Goal: Task Accomplishment & Management: Use online tool/utility

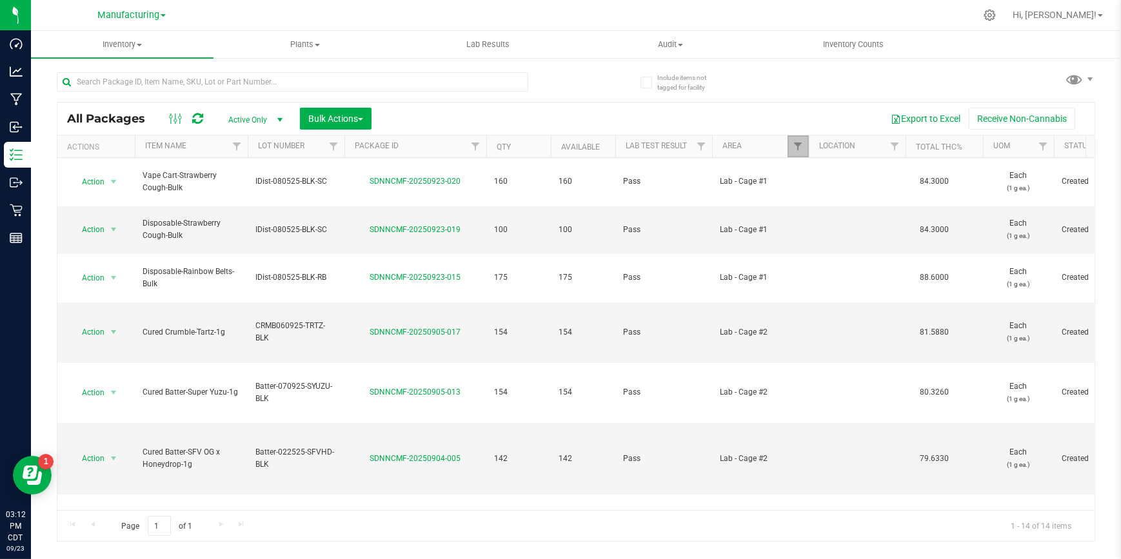
click at [789, 146] on link "Filter" at bounding box center [798, 146] width 21 height 22
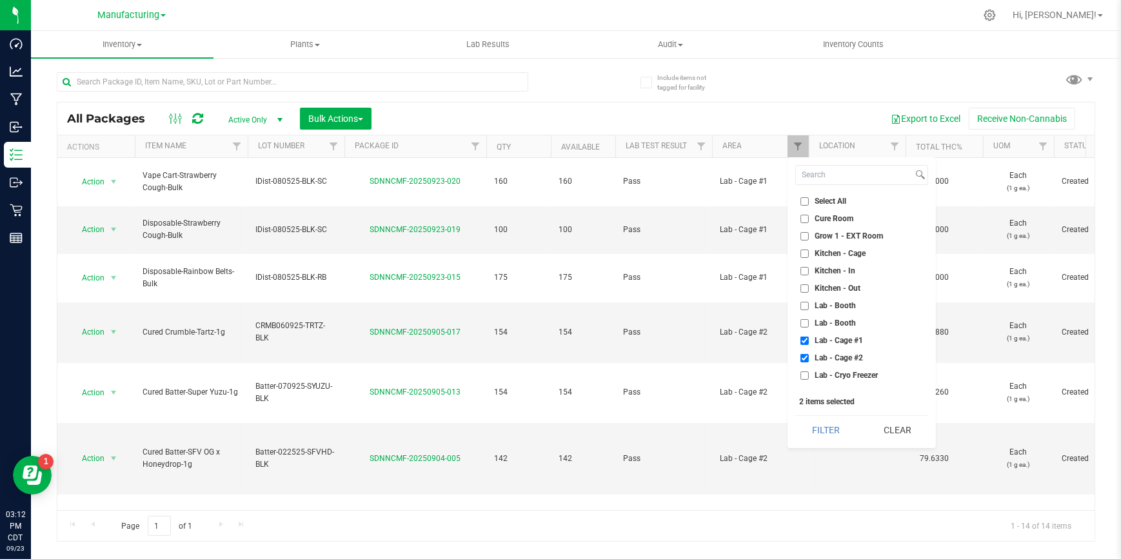
click at [819, 341] on span "Lab - Cage #1" at bounding box center [839, 341] width 48 height 8
click at [809, 341] on input "Lab - Cage #1" at bounding box center [804, 341] width 8 height 8
checkbox input "false"
click at [821, 355] on span "Lab - Cage #2" at bounding box center [839, 358] width 48 height 8
click at [809, 355] on input "Lab - Cage #2" at bounding box center [804, 358] width 8 height 8
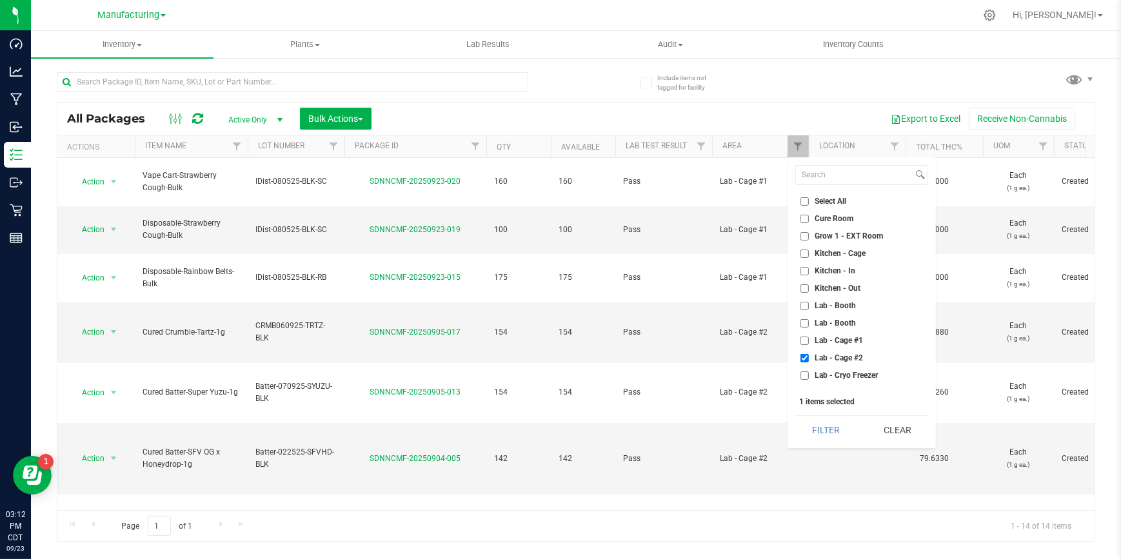
checkbox input "false"
click at [856, 309] on span "Retail Displays" at bounding box center [840, 312] width 50 height 8
click at [809, 309] on input "Retail Displays" at bounding box center [804, 312] width 8 height 8
checkbox input "true"
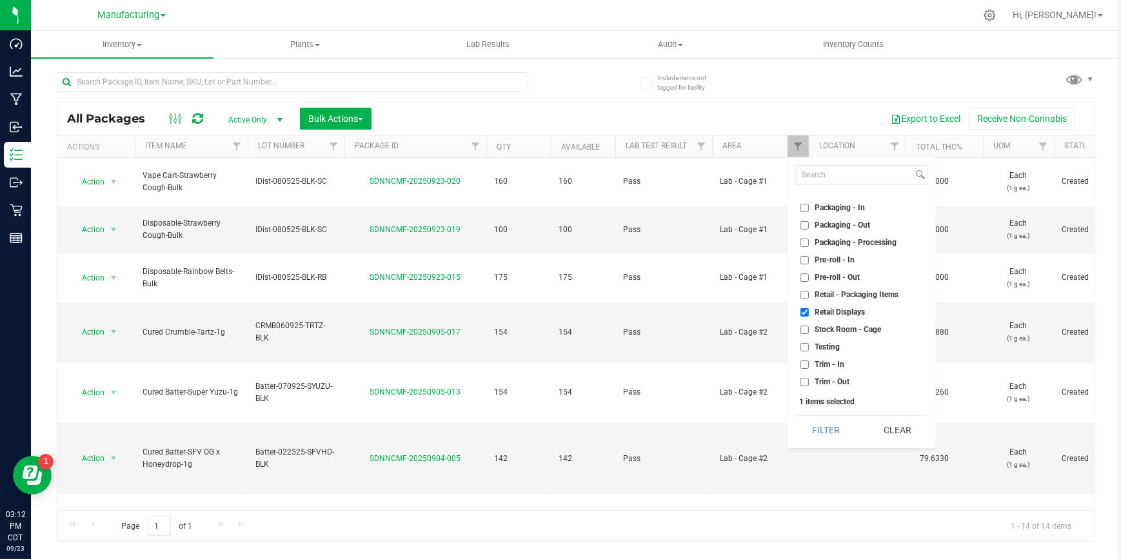
click at [855, 323] on li "Stock Room - Cage" at bounding box center [861, 330] width 133 height 14
click at [821, 333] on li "Stock Room - Cage" at bounding box center [861, 330] width 133 height 14
click at [815, 328] on span "Stock Room - Cage" at bounding box center [848, 330] width 66 height 8
click at [809, 328] on input "Stock Room - Cage" at bounding box center [804, 330] width 8 height 8
checkbox input "true"
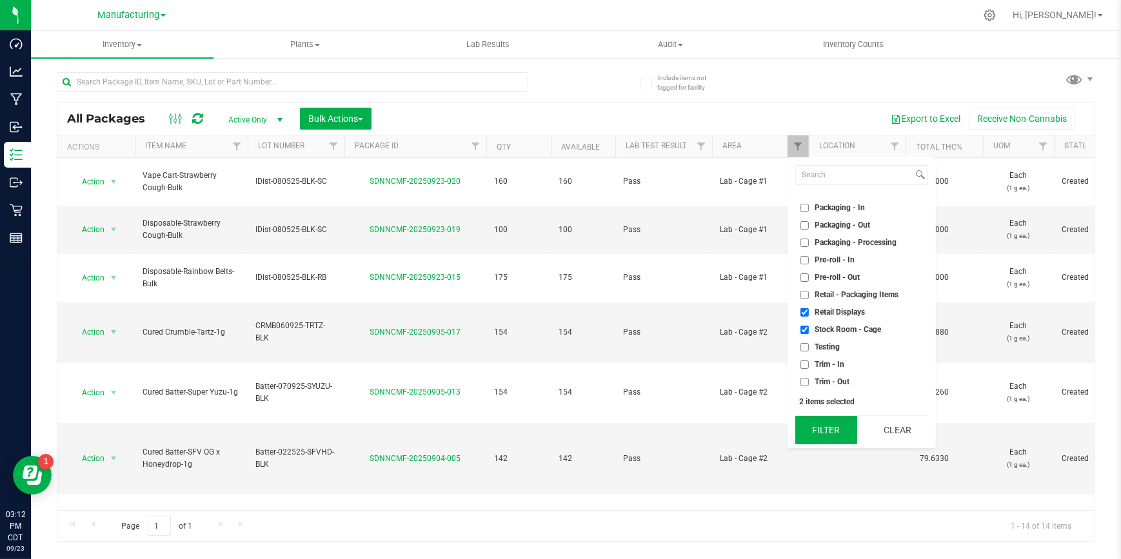
click at [842, 425] on button "Filter" at bounding box center [826, 430] width 62 height 28
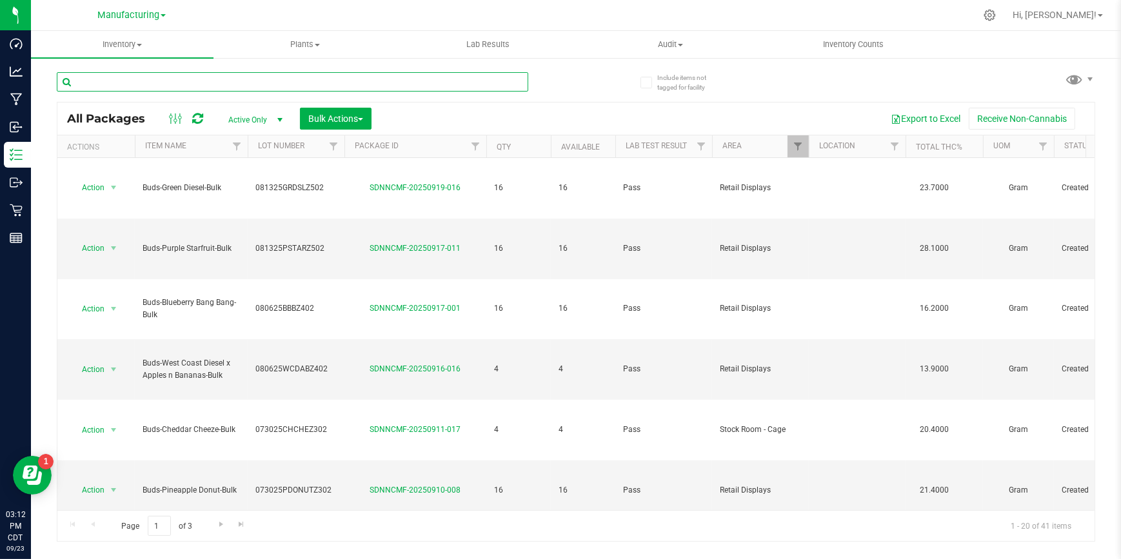
click at [287, 74] on input "text" at bounding box center [292, 81] width 471 height 19
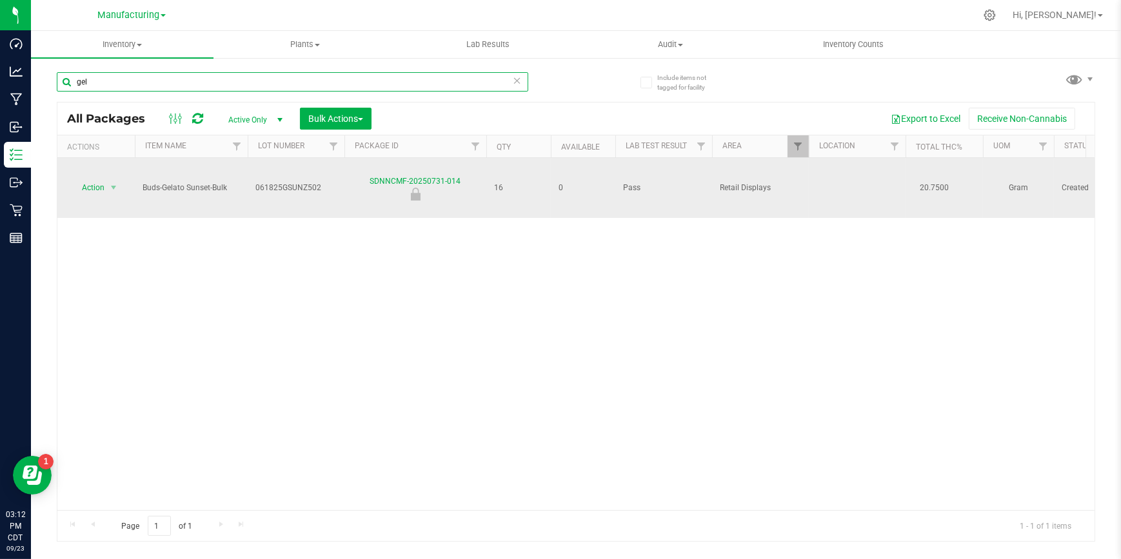
type input "gel"
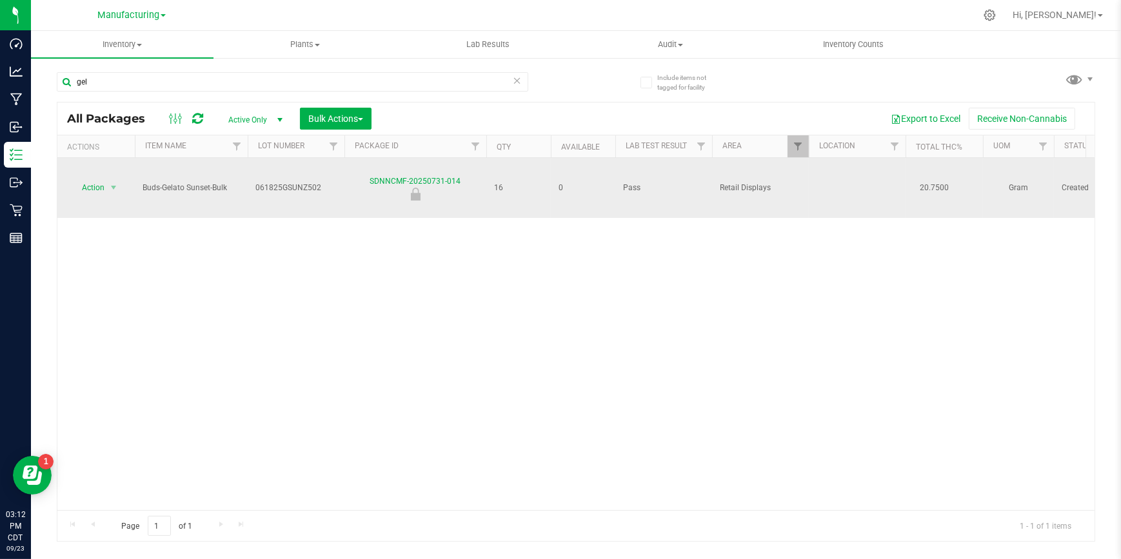
click at [128, 171] on td "Action Action Edit attributes Global inventory Locate package Package audit log…" at bounding box center [95, 188] width 77 height 60
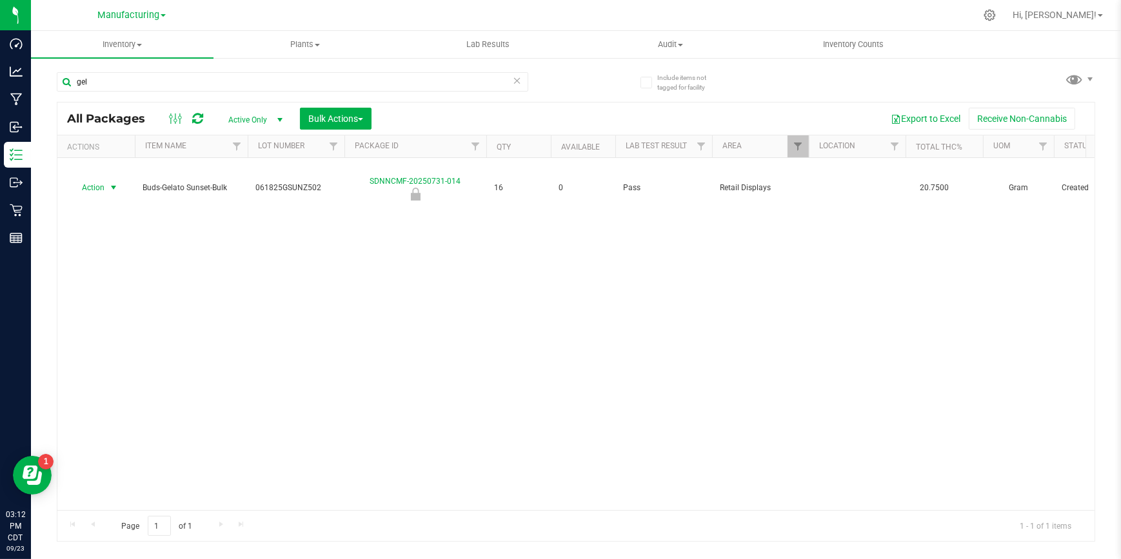
drag, startPoint x: 116, startPoint y: 177, endPoint x: 116, endPoint y: 184, distance: 7.7
click at [115, 183] on span "select" at bounding box center [113, 188] width 10 height 10
click at [132, 245] on li "Package audit log" at bounding box center [111, 254] width 81 height 19
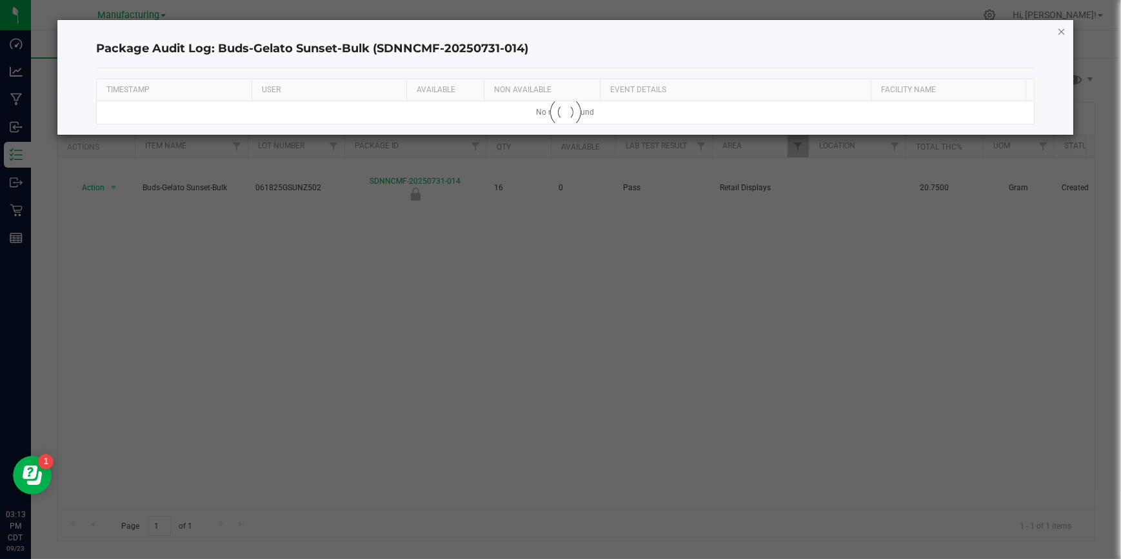
click at [1062, 29] on icon "button" at bounding box center [1061, 30] width 9 height 15
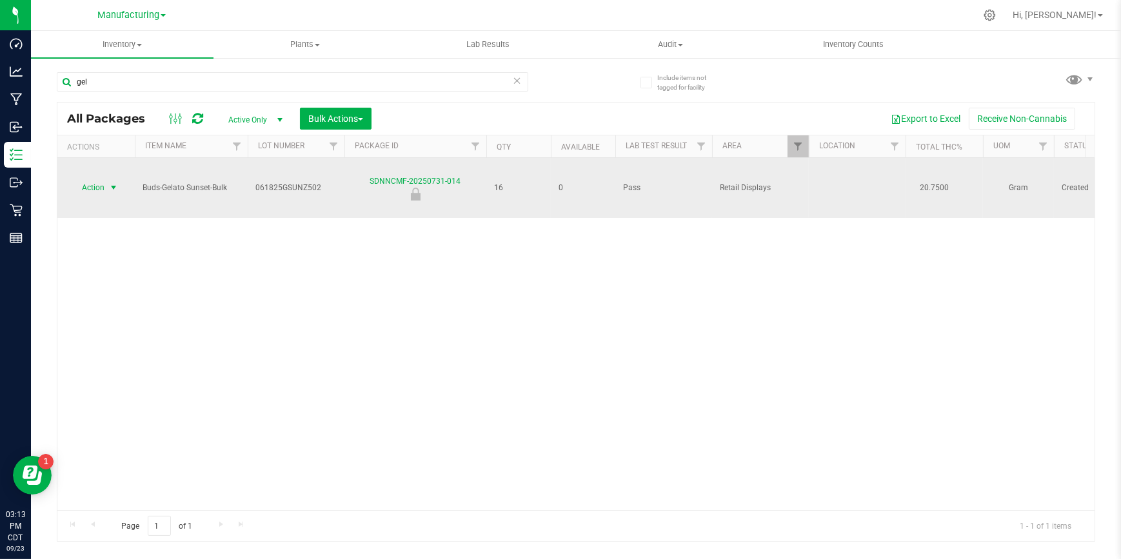
click at [106, 179] on span "select" at bounding box center [114, 188] width 16 height 18
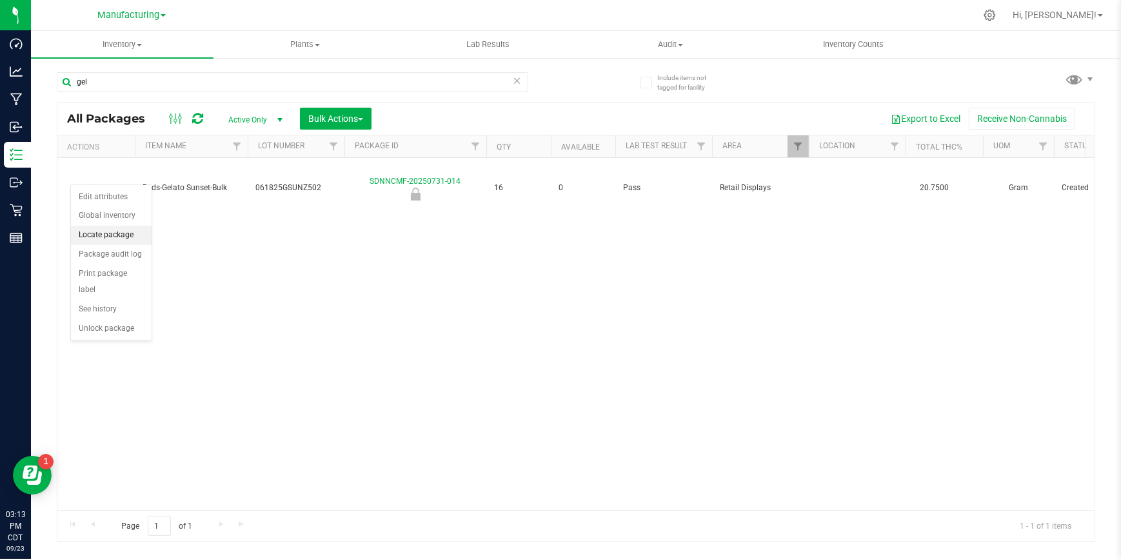
click at [97, 239] on li "Locate package" at bounding box center [111, 235] width 81 height 19
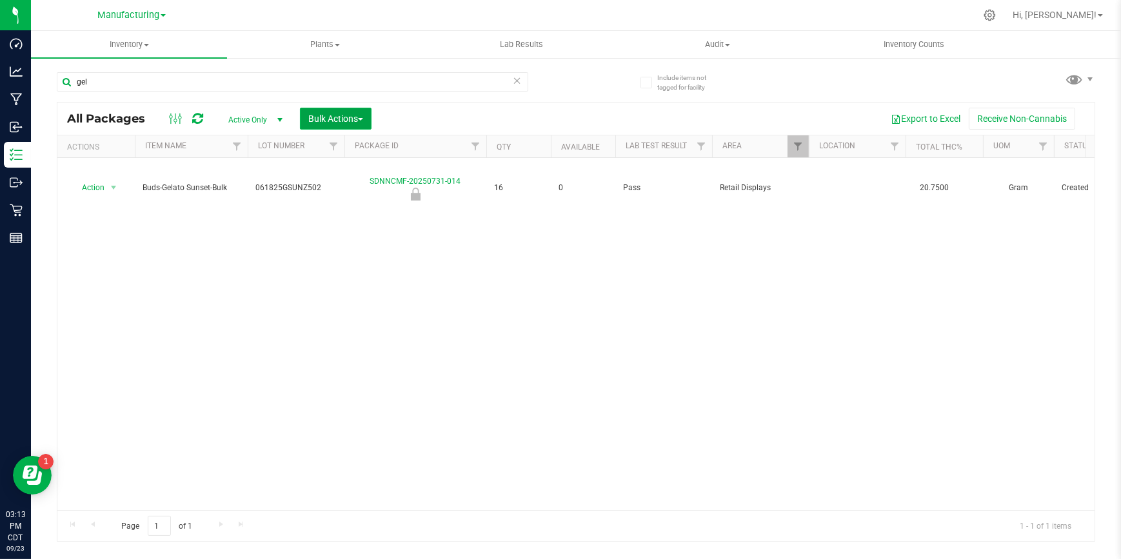
click at [337, 119] on span "Bulk Actions" at bounding box center [335, 119] width 55 height 10
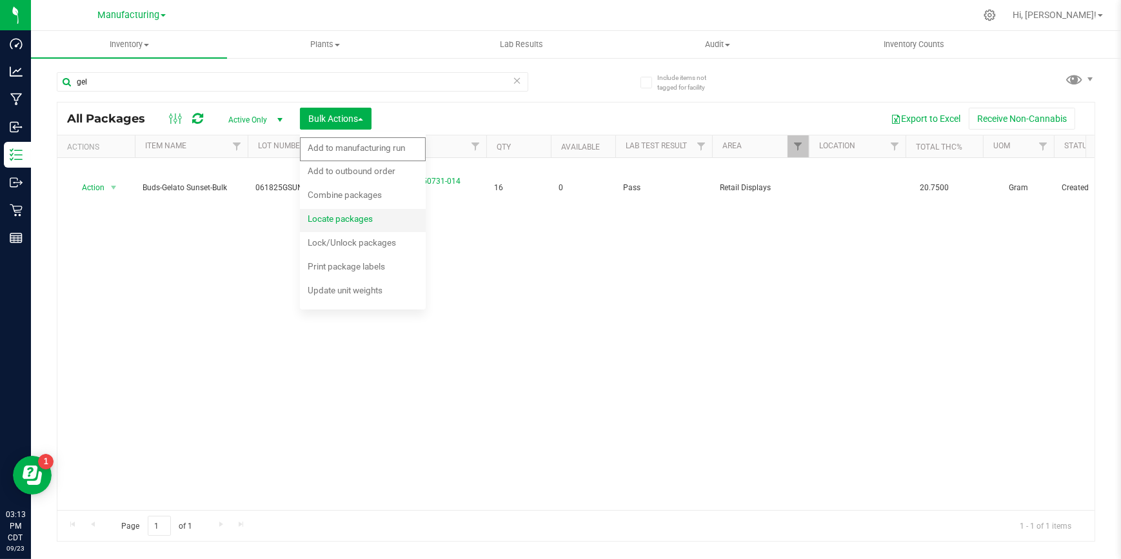
click at [362, 221] on span "Locate packages" at bounding box center [340, 218] width 65 height 10
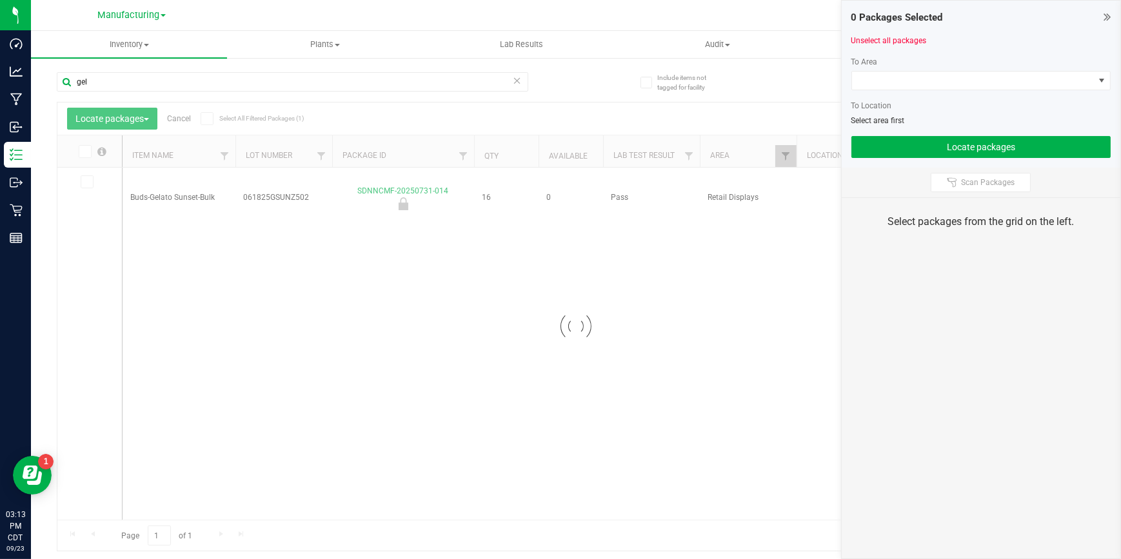
click at [94, 184] on div at bounding box center [575, 327] width 1037 height 448
click at [83, 182] on icon at bounding box center [86, 182] width 8 height 0
click at [0, 0] on input "checkbox" at bounding box center [0, 0] width 0 height 0
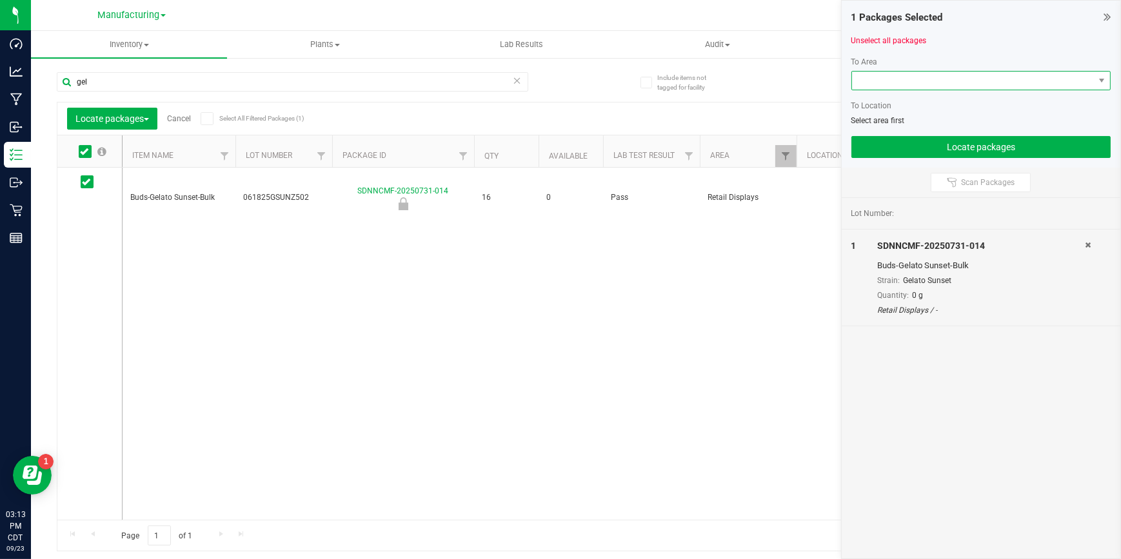
click at [955, 79] on span at bounding box center [973, 81] width 243 height 18
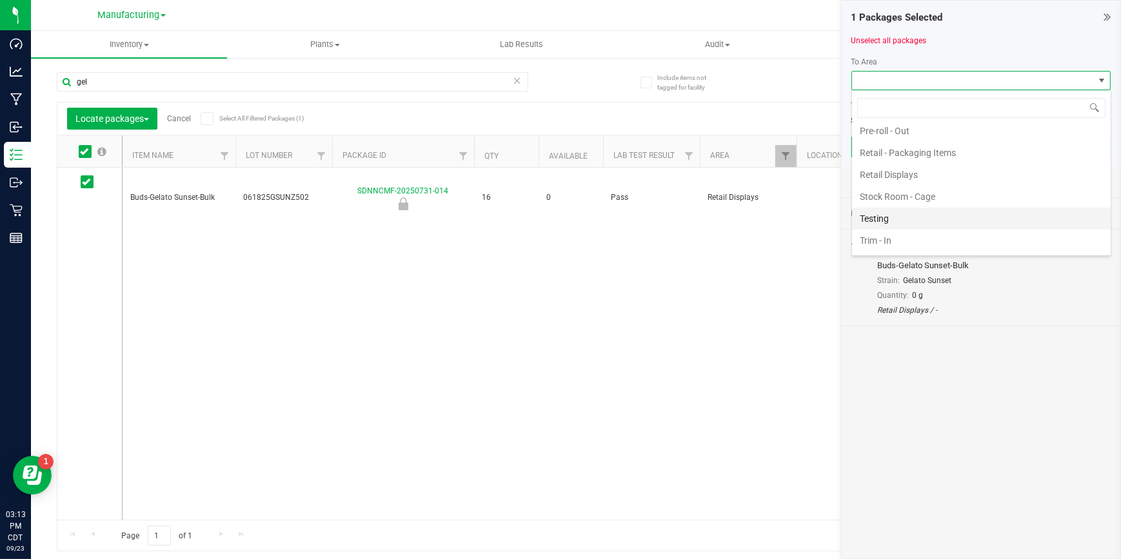
scroll to position [503, 0]
click at [974, 181] on li "Stock Room - Cage" at bounding box center [981, 181] width 259 height 22
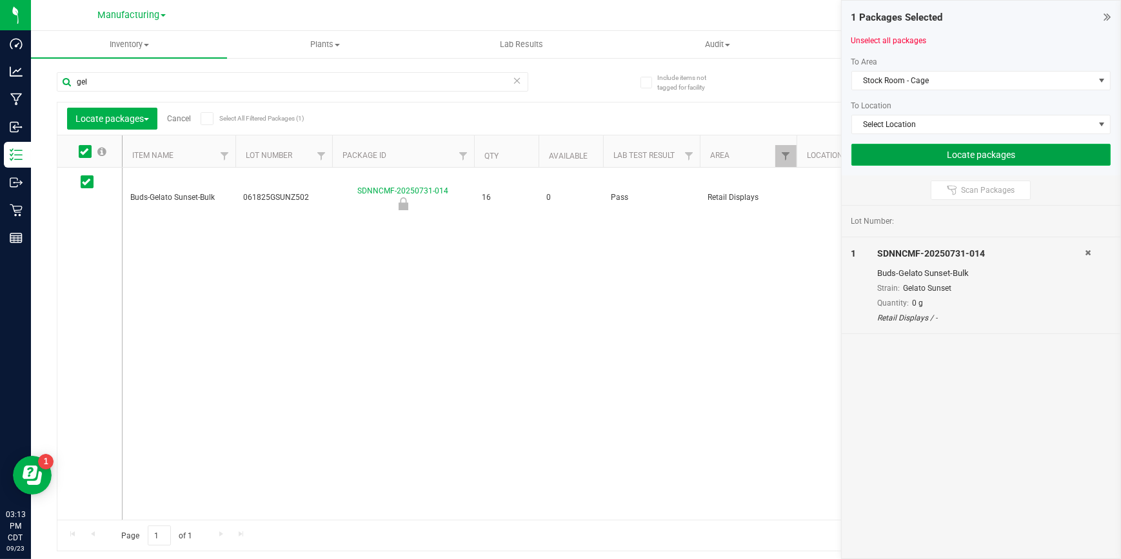
click at [962, 157] on button "Locate packages" at bounding box center [981, 155] width 260 height 22
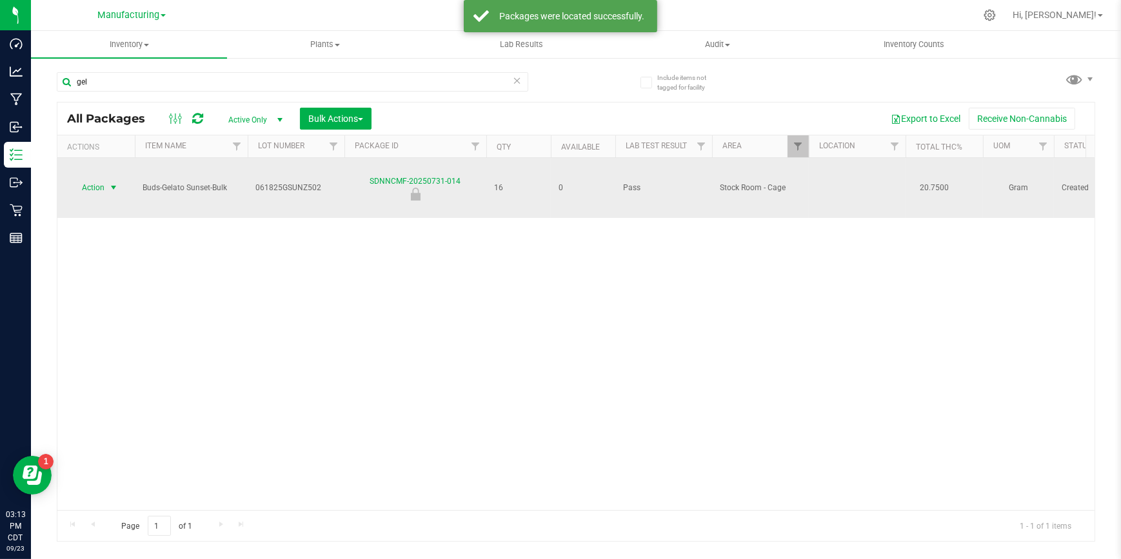
click at [103, 179] on span "Action" at bounding box center [87, 188] width 35 height 18
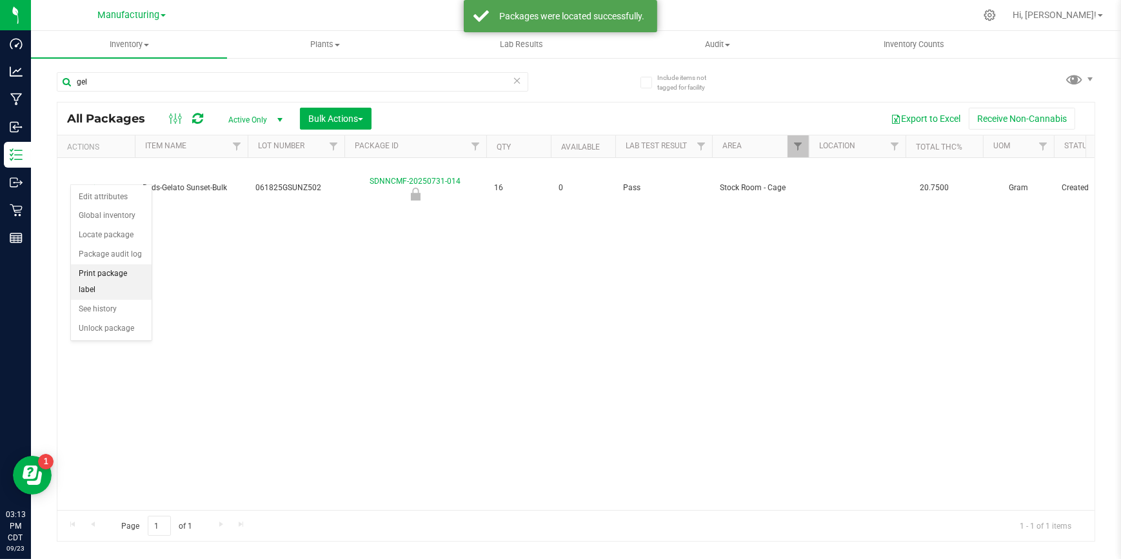
click at [116, 276] on li "Print package label" at bounding box center [111, 281] width 81 height 35
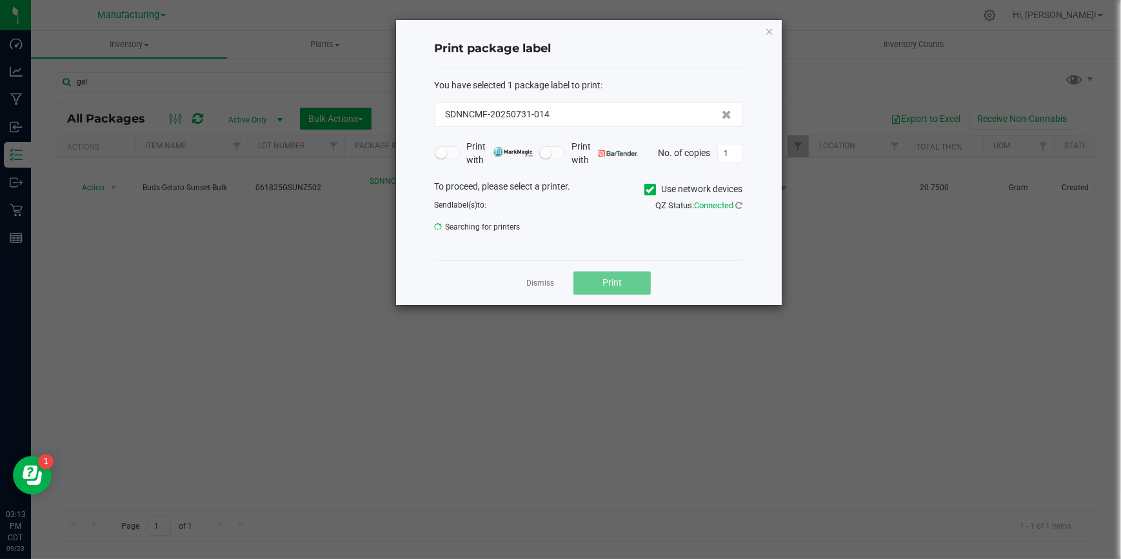
click at [648, 190] on icon at bounding box center [650, 190] width 8 height 0
click at [0, 0] on input "Use network devices" at bounding box center [0, 0] width 0 height 0
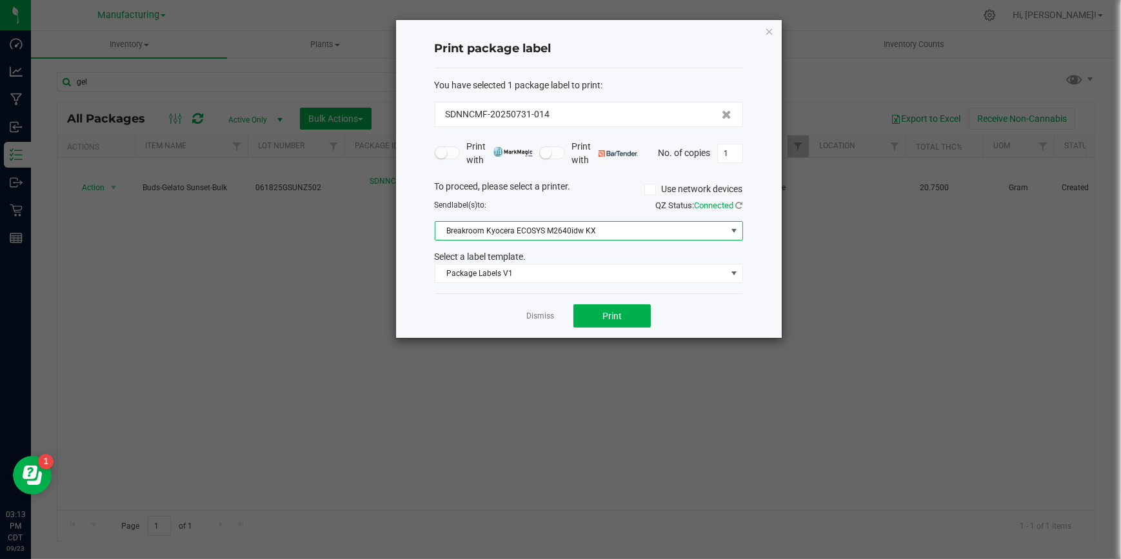
drag, startPoint x: 659, startPoint y: 226, endPoint x: 663, endPoint y: 233, distance: 8.4
click at [659, 227] on span "Breakroom Kyocera ECOSYS M2640idw KX" at bounding box center [580, 231] width 291 height 18
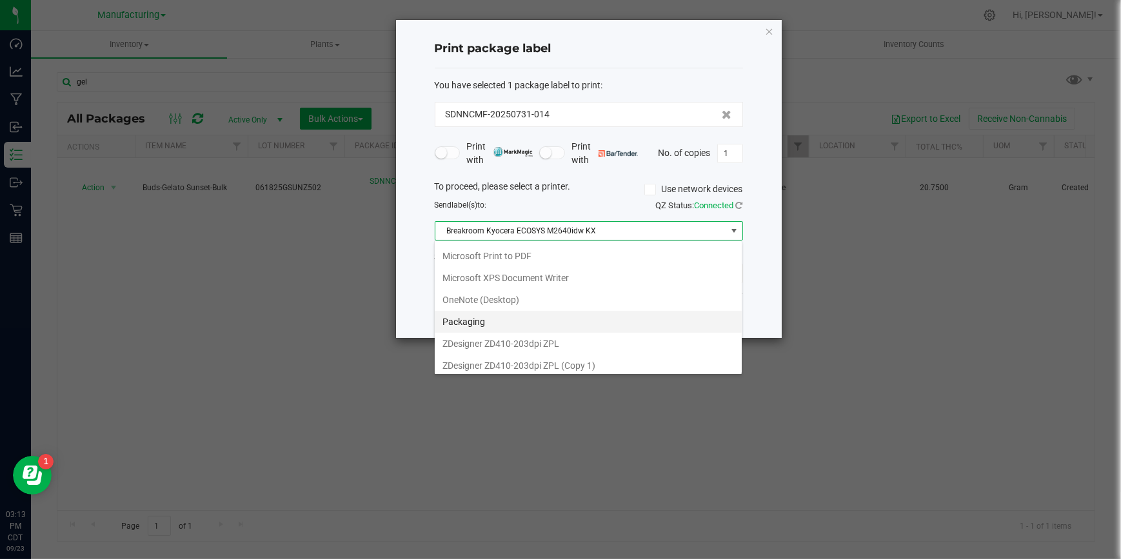
scroll to position [132, 0]
click at [680, 356] on 1\) "ZDesigner ZD410-203dpi ZPL (Copy 1)" at bounding box center [588, 363] width 307 height 22
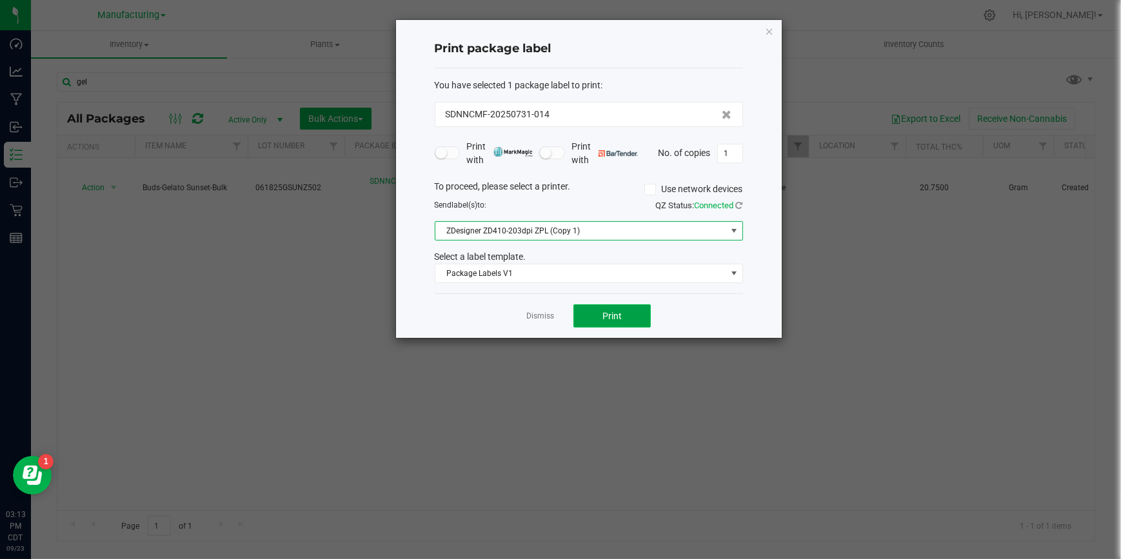
click at [619, 305] on button "Print" at bounding box center [611, 315] width 77 height 23
click at [540, 318] on link "Dismiss" at bounding box center [540, 316] width 28 height 11
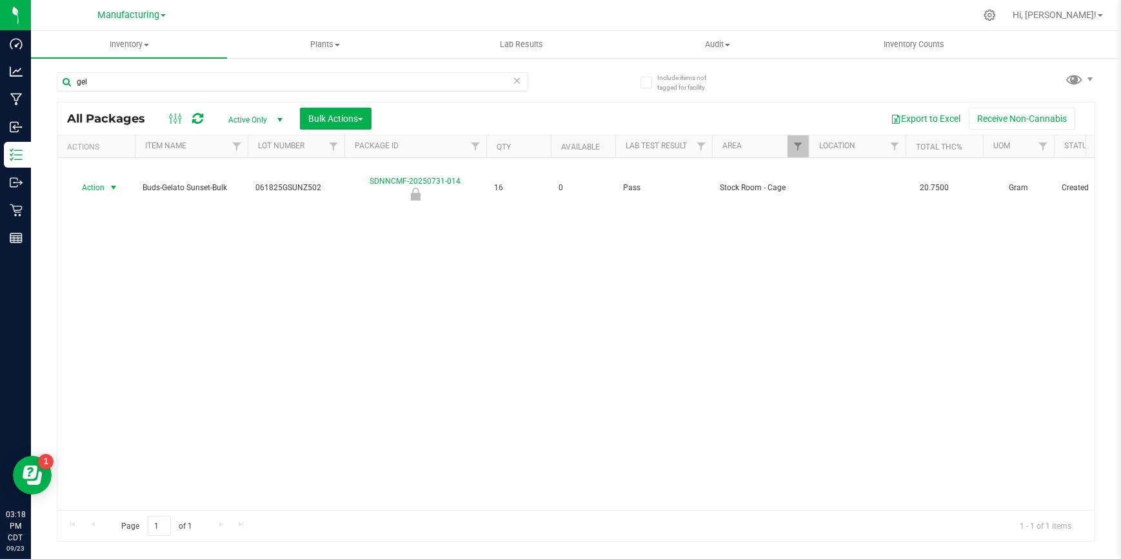
click at [516, 78] on icon at bounding box center [517, 79] width 9 height 15
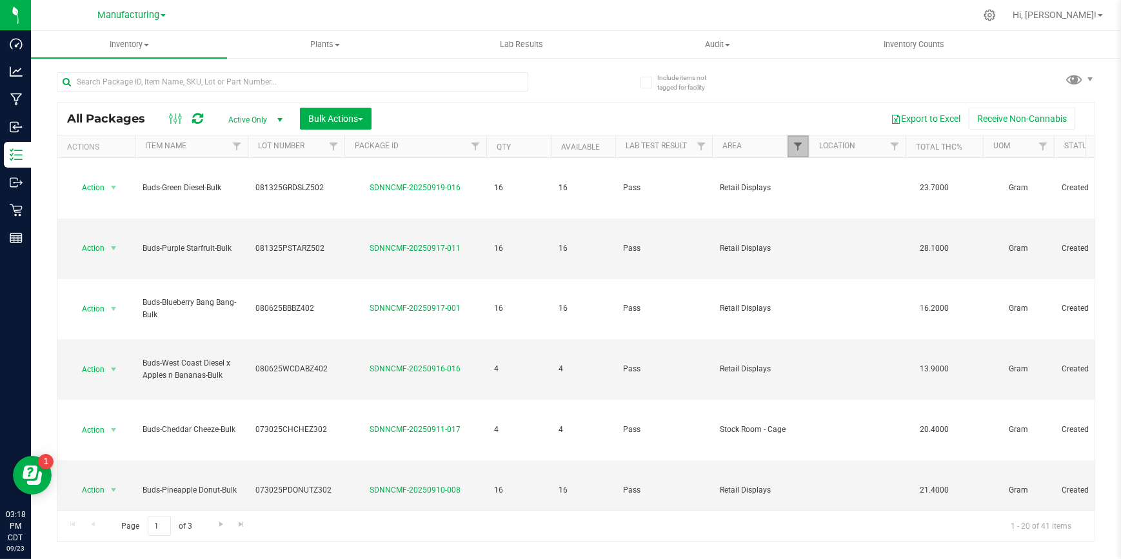
click at [798, 144] on span "Filter" at bounding box center [798, 146] width 10 height 10
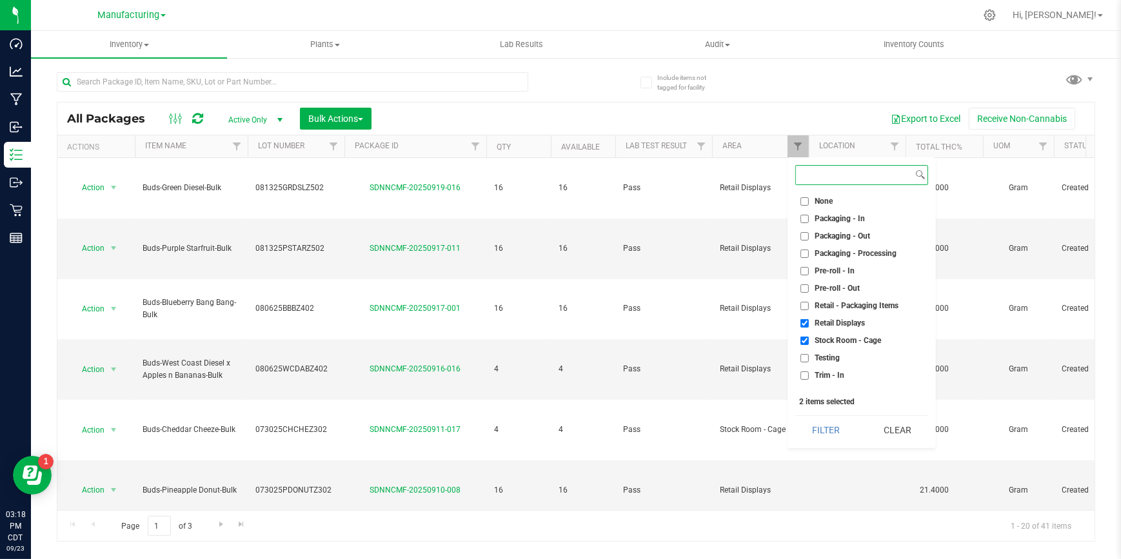
scroll to position [359, 0]
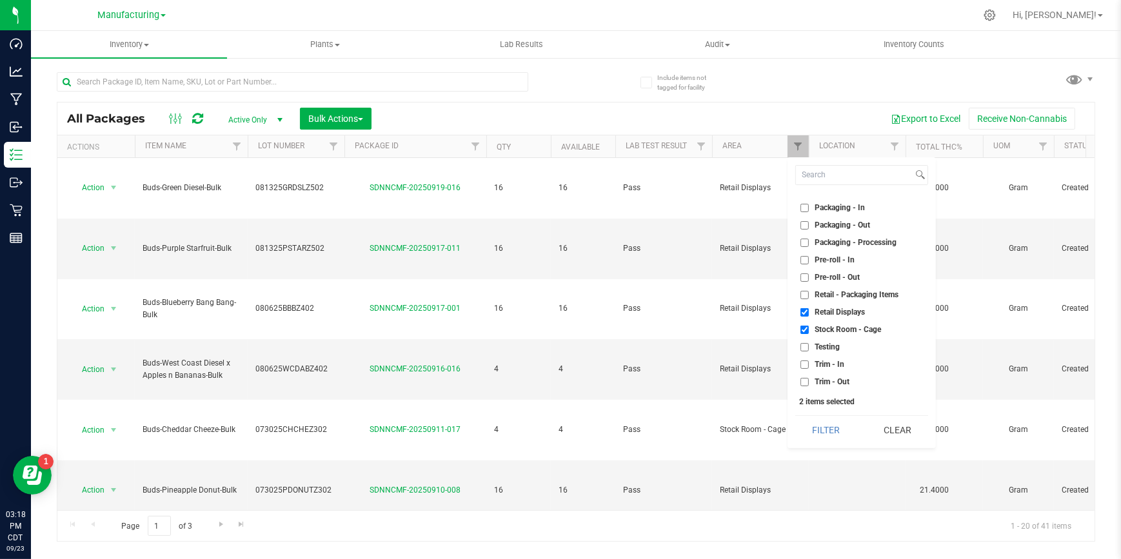
click at [867, 309] on li "Retail Displays" at bounding box center [861, 313] width 133 height 14
click at [866, 324] on li "Stock Room - Cage" at bounding box center [861, 330] width 133 height 14
click at [858, 309] on span "Retail Displays" at bounding box center [840, 312] width 50 height 8
click at [809, 309] on input "Retail Displays" at bounding box center [804, 312] width 8 height 8
checkbox input "false"
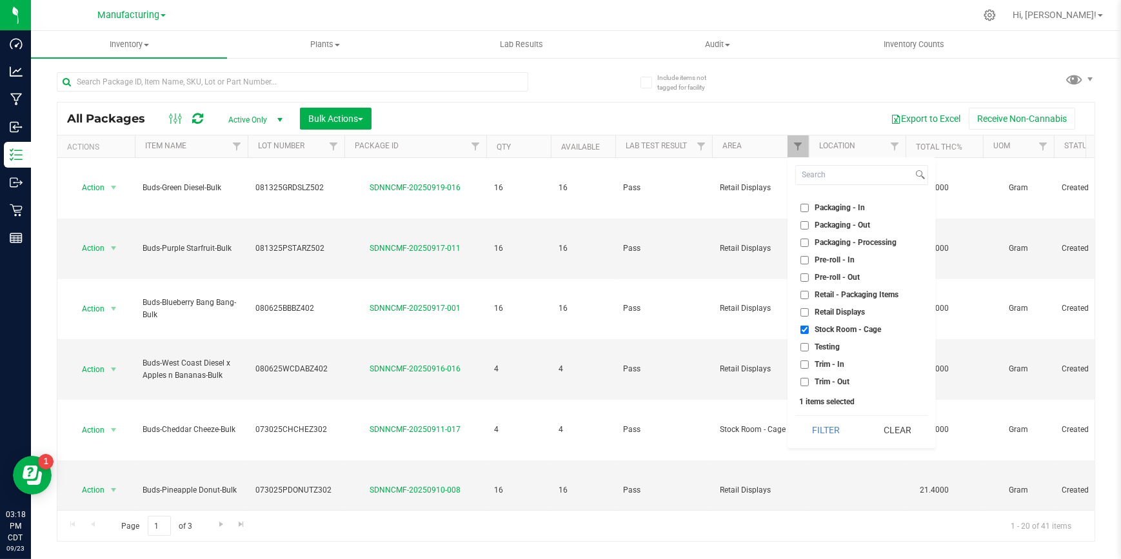
click at [847, 319] on ul "Select All Cure Room Grow 1 - EXT Room Kitchen - Cage Kitchen - In Kitchen - Ou…" at bounding box center [861, 291] width 133 height 193
click at [845, 326] on span "Stock Room - Cage" at bounding box center [848, 330] width 66 height 8
click at [809, 326] on input "Stock Room - Cage" at bounding box center [804, 330] width 8 height 8
checkbox input "false"
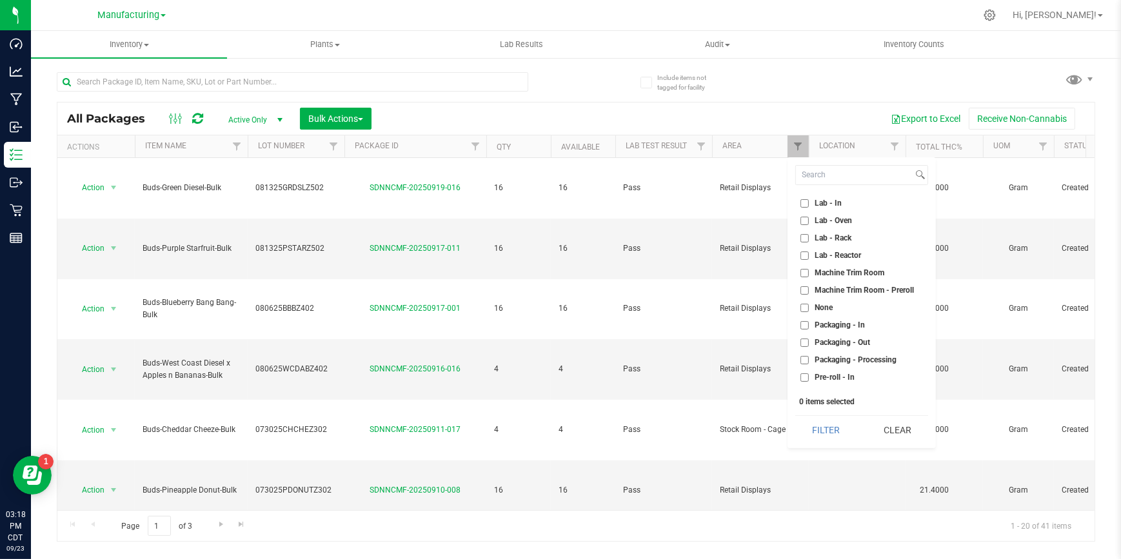
click at [855, 336] on li "Packaging - Out" at bounding box center [861, 343] width 133 height 14
click at [854, 342] on span "Packaging - Out" at bounding box center [842, 343] width 55 height 8
click at [809, 342] on input "Packaging - Out" at bounding box center [804, 343] width 8 height 8
checkbox input "true"
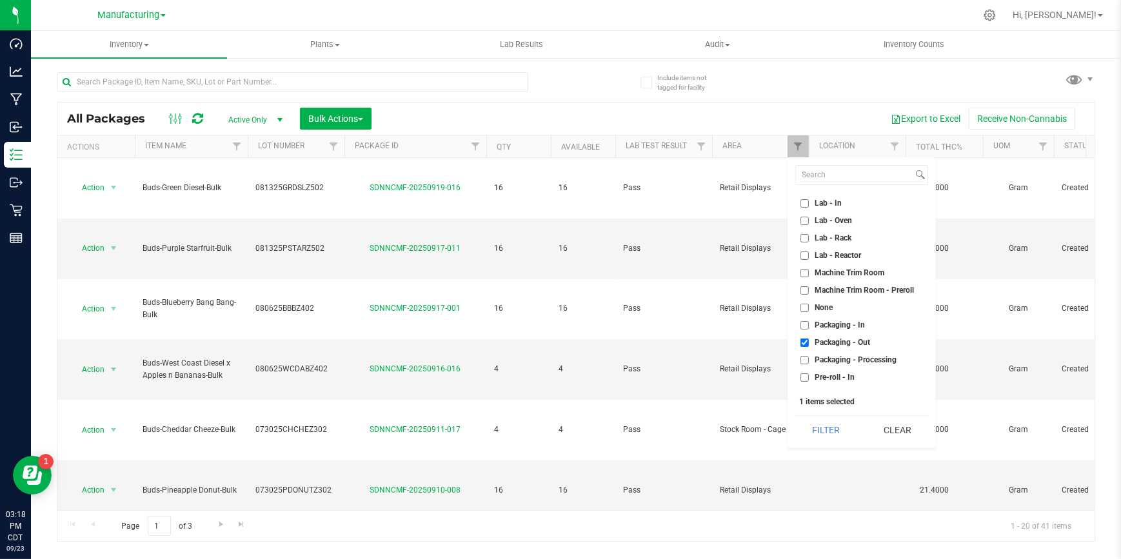
click at [854, 356] on span "Packaging - Processing" at bounding box center [856, 360] width 82 height 8
click at [809, 356] on input "Packaging - Processing" at bounding box center [804, 360] width 8 height 8
click at [845, 422] on button "Filter" at bounding box center [826, 430] width 62 height 28
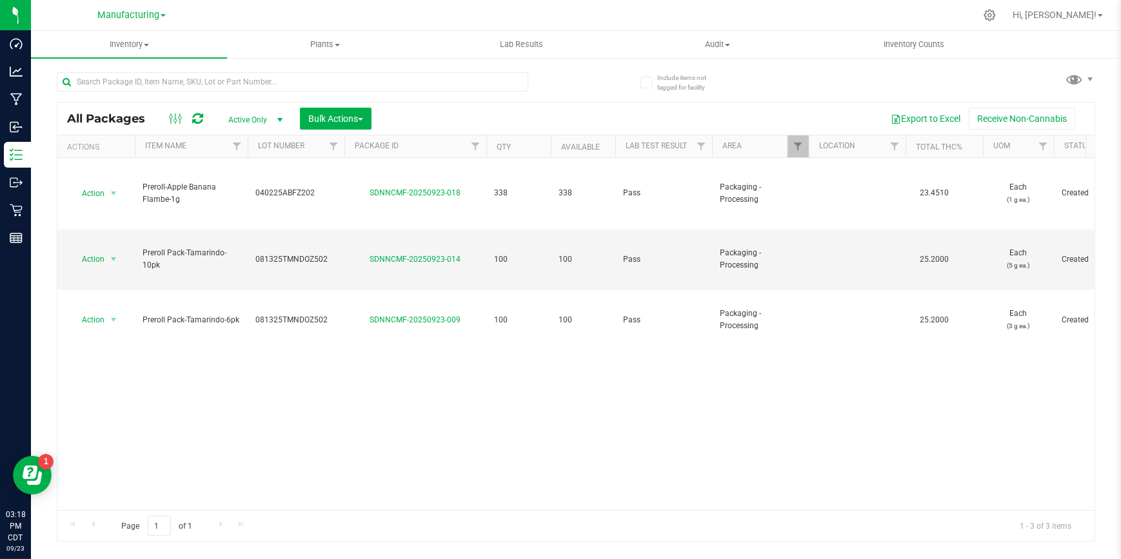
click at [495, 363] on div "Action Action Adjust qty Create package Edit attributes Global inventory Locate…" at bounding box center [575, 334] width 1037 height 352
click at [795, 150] on span "Filter" at bounding box center [798, 146] width 10 height 10
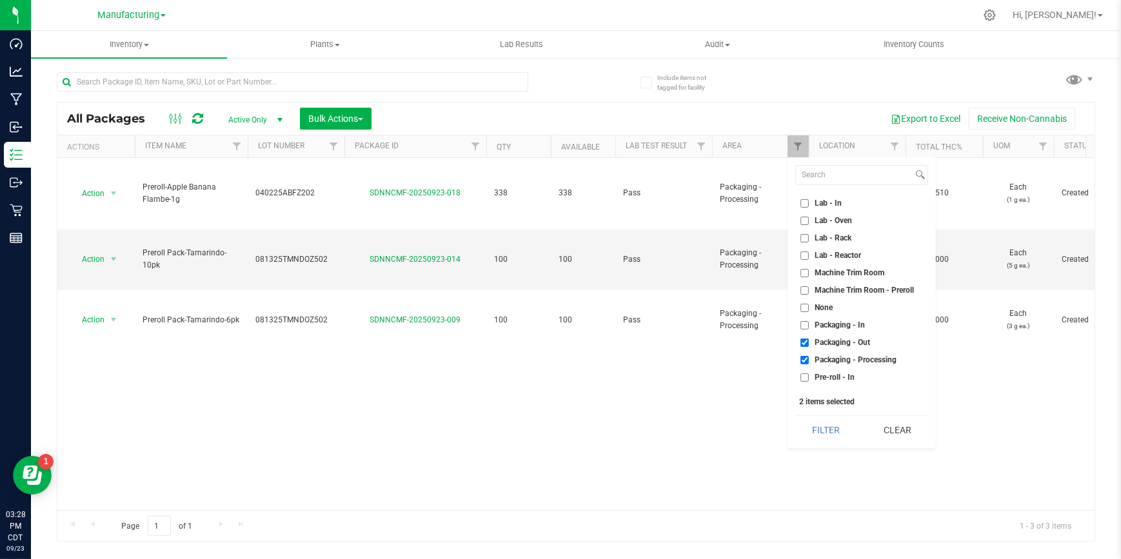
click at [806, 362] on input "Packaging - Processing" at bounding box center [804, 360] width 8 height 8
checkbox input "false"
click at [826, 432] on button "Filter" at bounding box center [826, 430] width 62 height 28
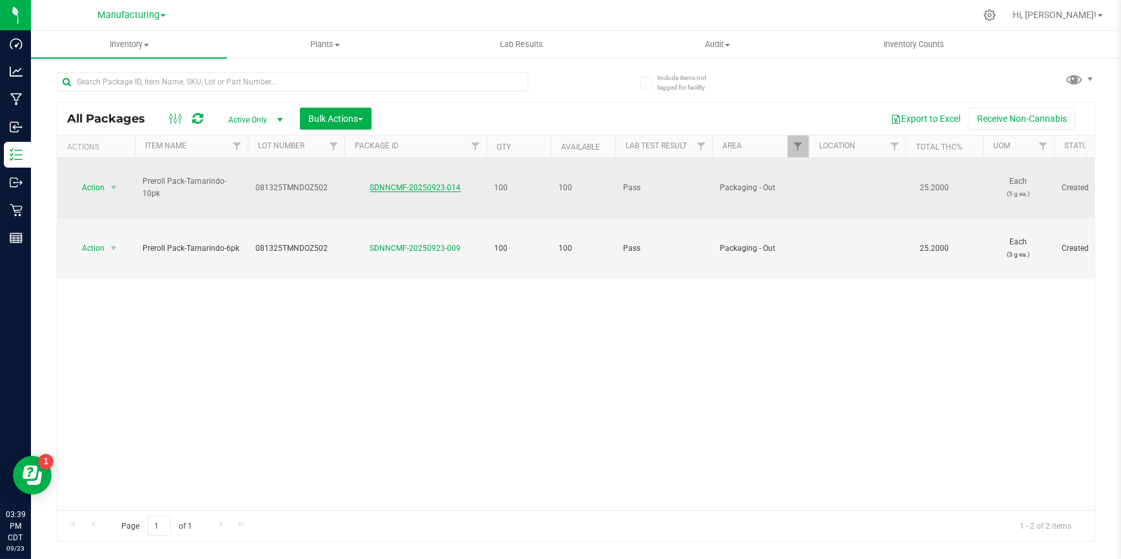
click at [384, 183] on link "SDNNCMF-20250923-014" at bounding box center [415, 187] width 91 height 9
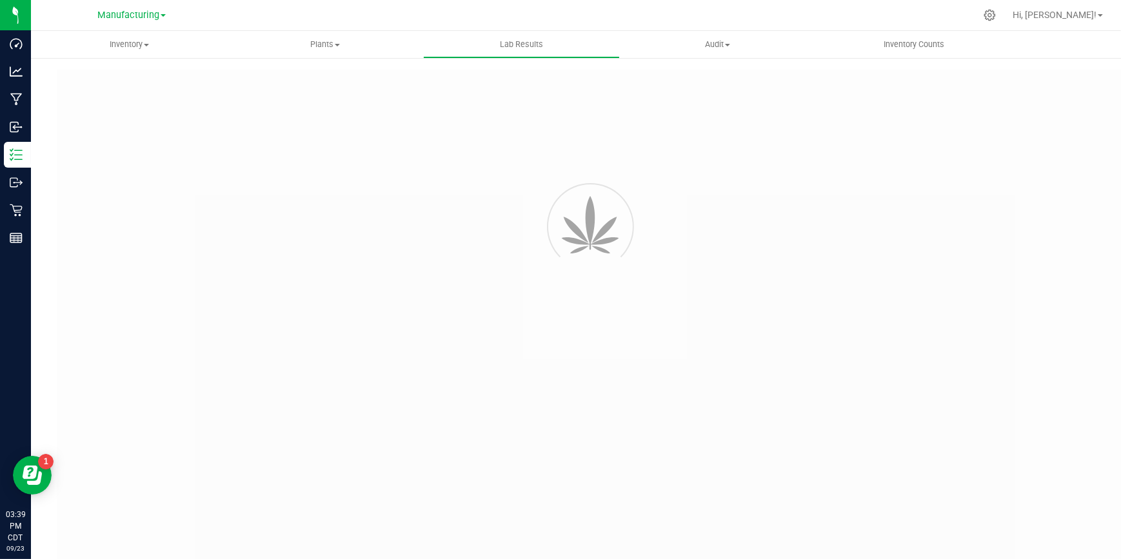
type input "SDNNCCV-20250819-006"
type input "AAHB163"
type input "SDNNCCV-20250819-006"
type input "09/08/2025 11:32 AM"
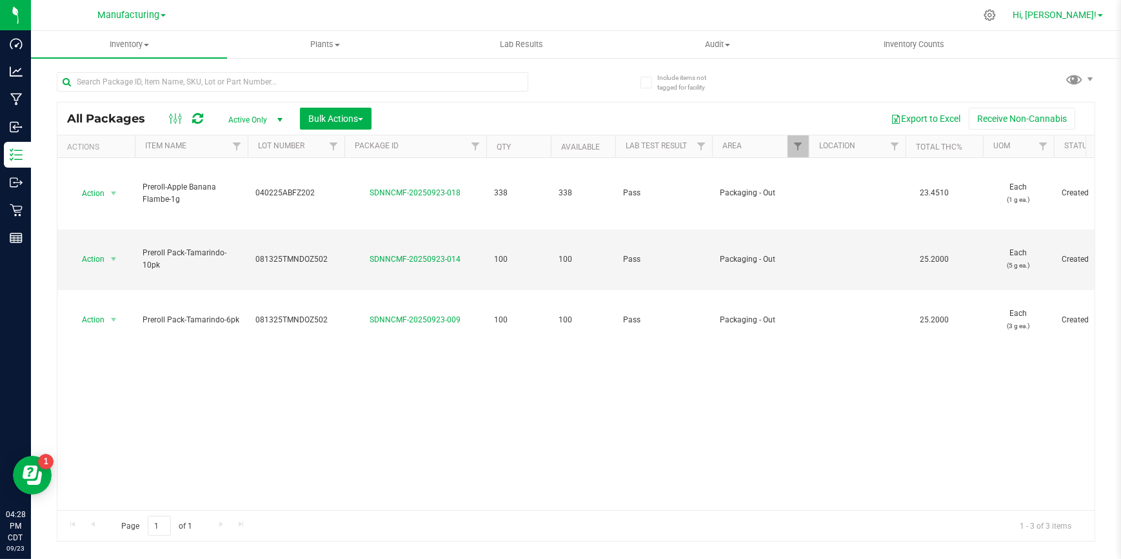
click at [1085, 18] on span "Hi, [PERSON_NAME]!" at bounding box center [1055, 15] width 84 height 10
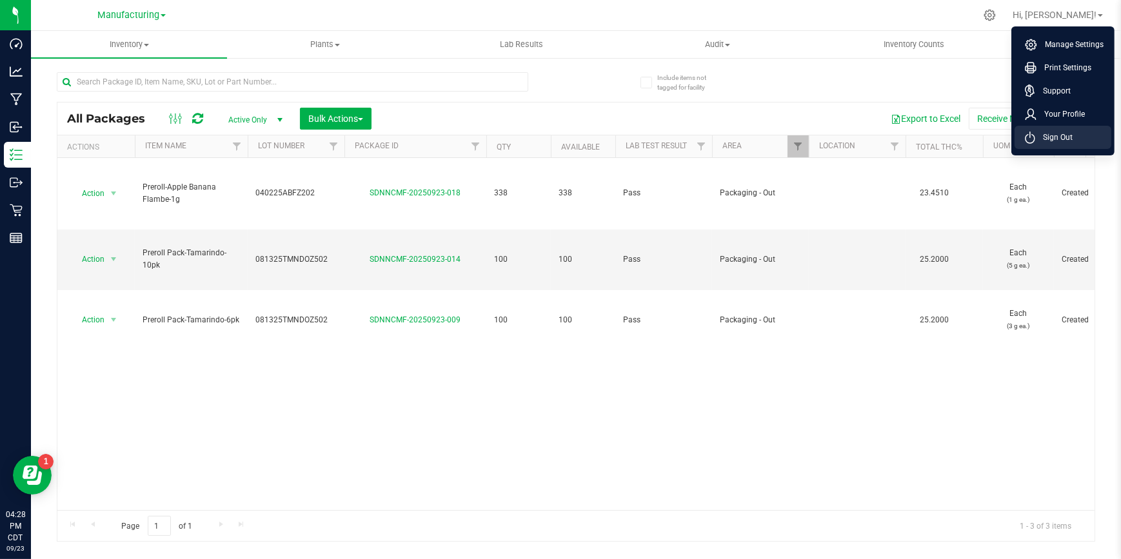
click at [1057, 144] on li "Sign Out" at bounding box center [1063, 137] width 97 height 23
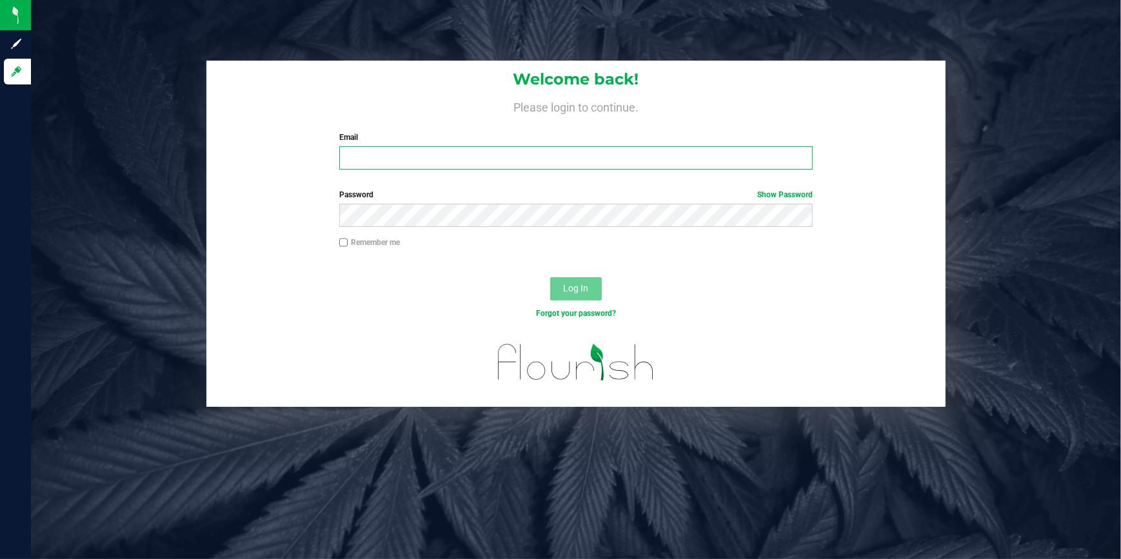
click at [527, 154] on input "Email" at bounding box center [575, 157] width 473 height 23
type input "[PERSON_NAME][EMAIL_ADDRESS][PERSON_NAME][DOMAIN_NAME]"
click at [484, 196] on label "Password Show Password" at bounding box center [575, 195] width 473 height 12
click at [588, 285] on button "Log In" at bounding box center [576, 288] width 52 height 23
